Goal: Task Accomplishment & Management: Manage account settings

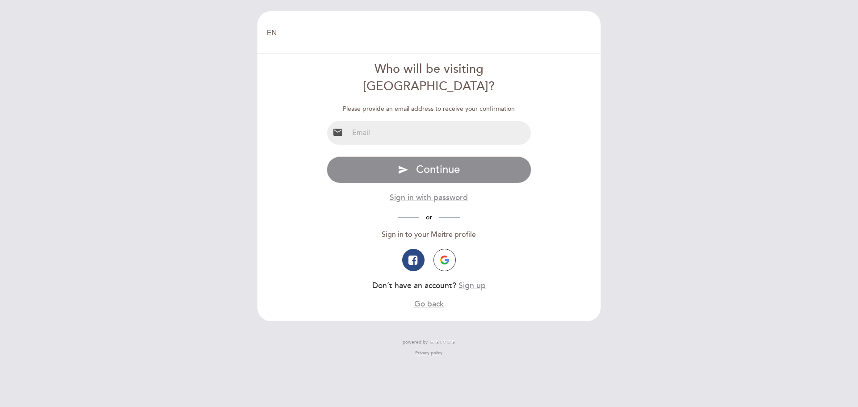
click at [398, 121] on input "email" at bounding box center [439, 133] width 183 height 24
type input "[EMAIL_ADDRESS][DOMAIN_NAME]"
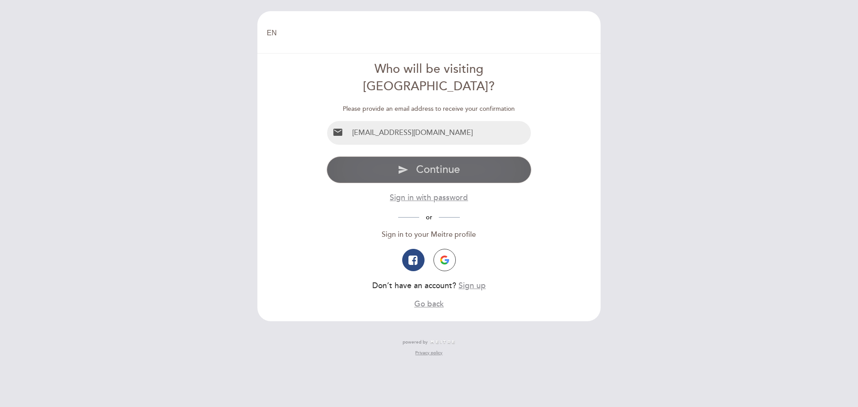
click at [417, 163] on span "Continue" at bounding box center [438, 169] width 44 height 13
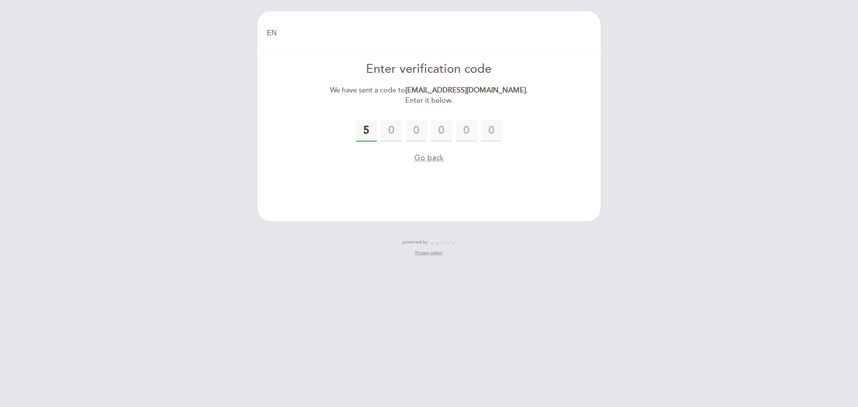
type input "5"
type input "7"
type input "8"
type input "7"
type input "2"
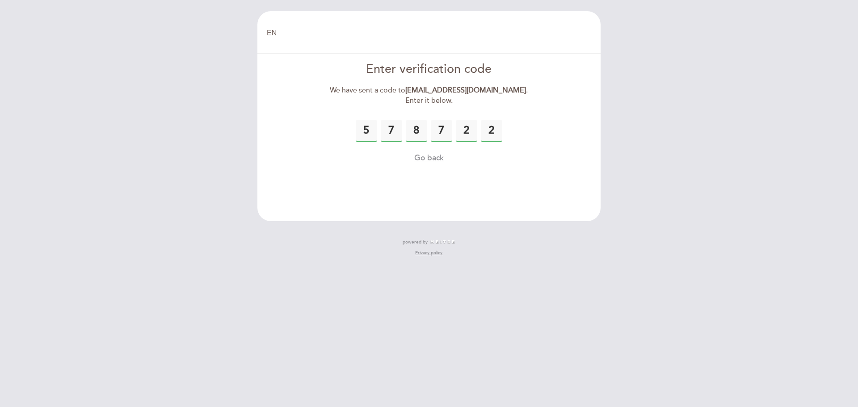
type input "2"
